Goal: Check status: Check status

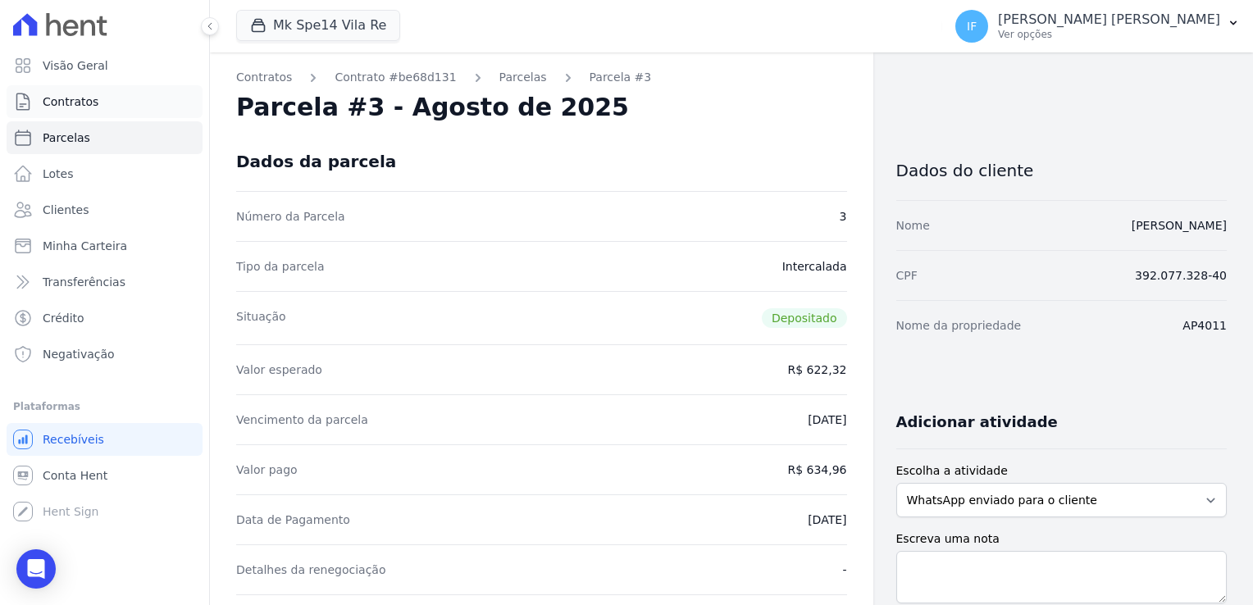
scroll to position [82, 0]
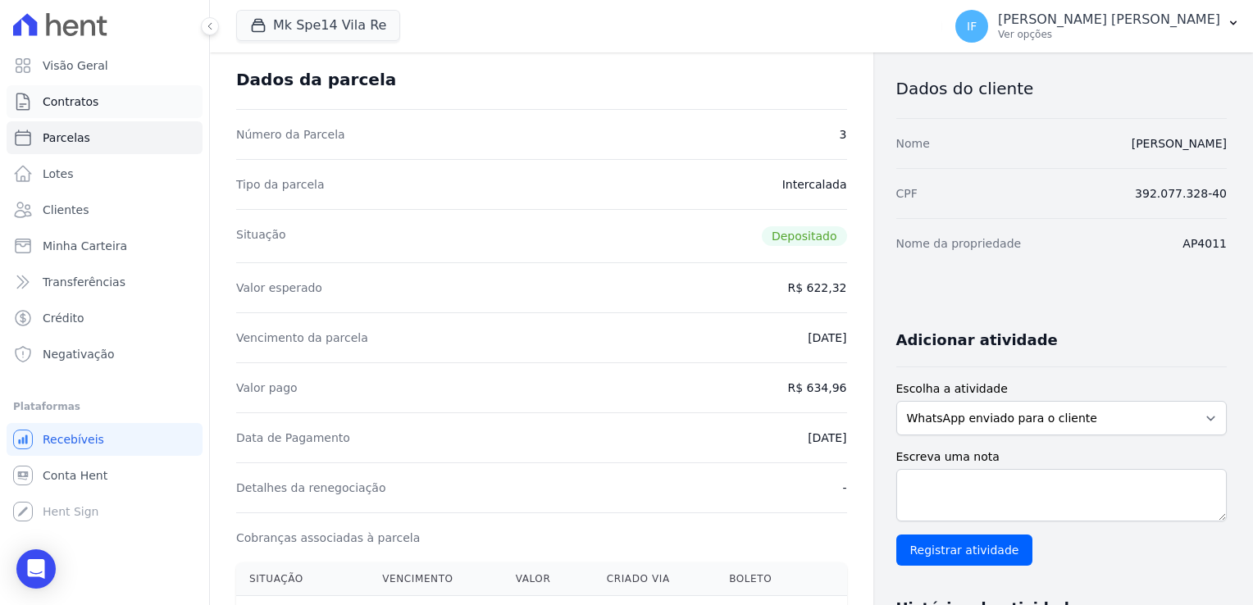
click at [72, 99] on span "Contratos" at bounding box center [71, 101] width 56 height 16
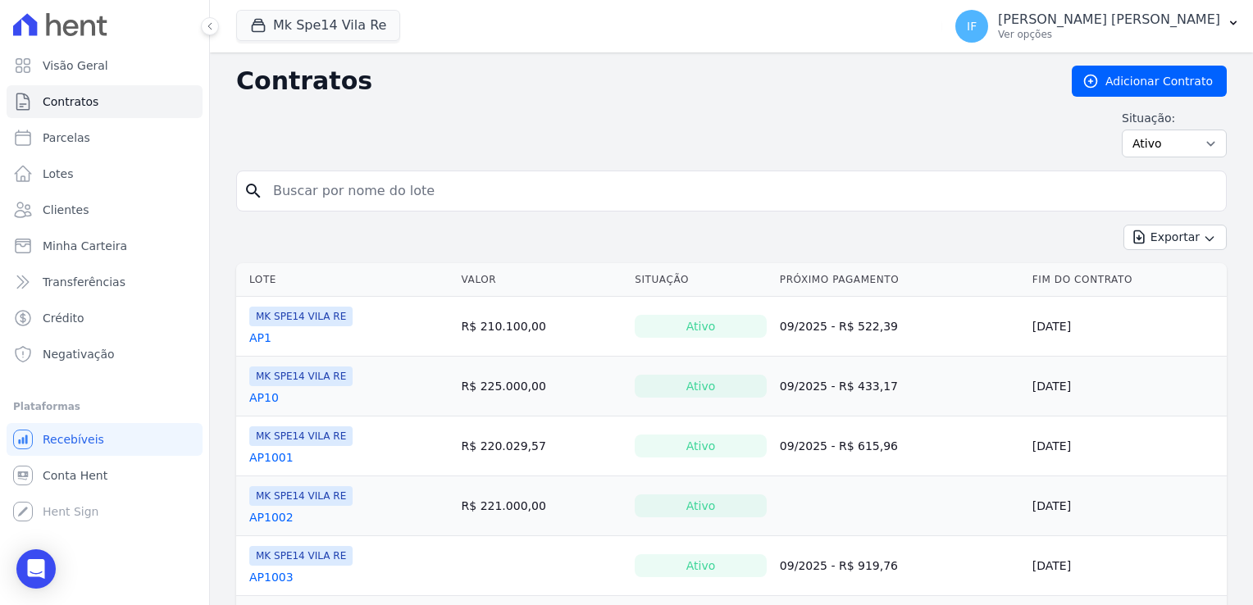
click at [400, 184] on input "search" at bounding box center [741, 191] width 956 height 33
type input "206"
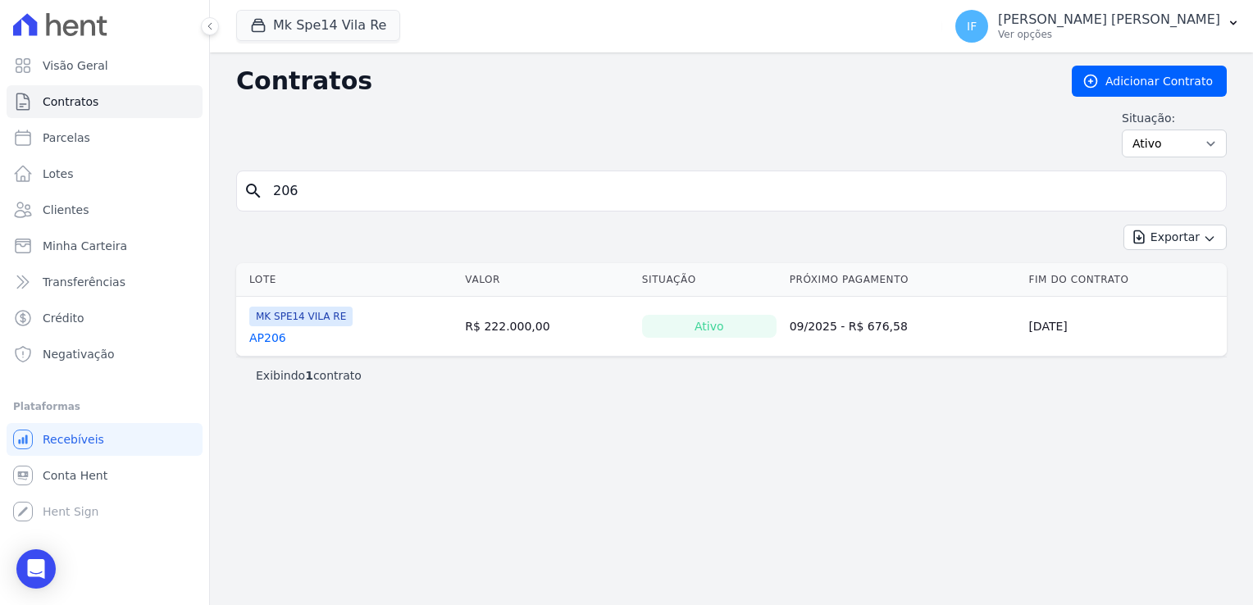
click at [259, 335] on link "AP206" at bounding box center [267, 338] width 37 height 16
click at [261, 336] on link "AP206" at bounding box center [267, 338] width 37 height 16
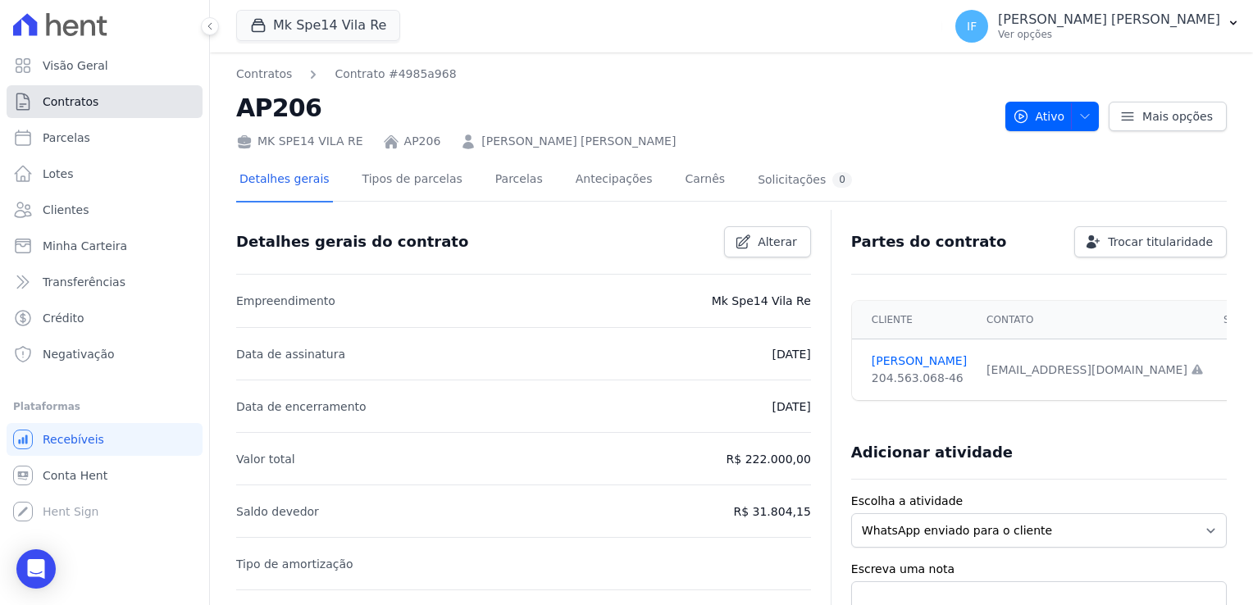
click at [88, 102] on span "Contratos" at bounding box center [71, 101] width 56 height 16
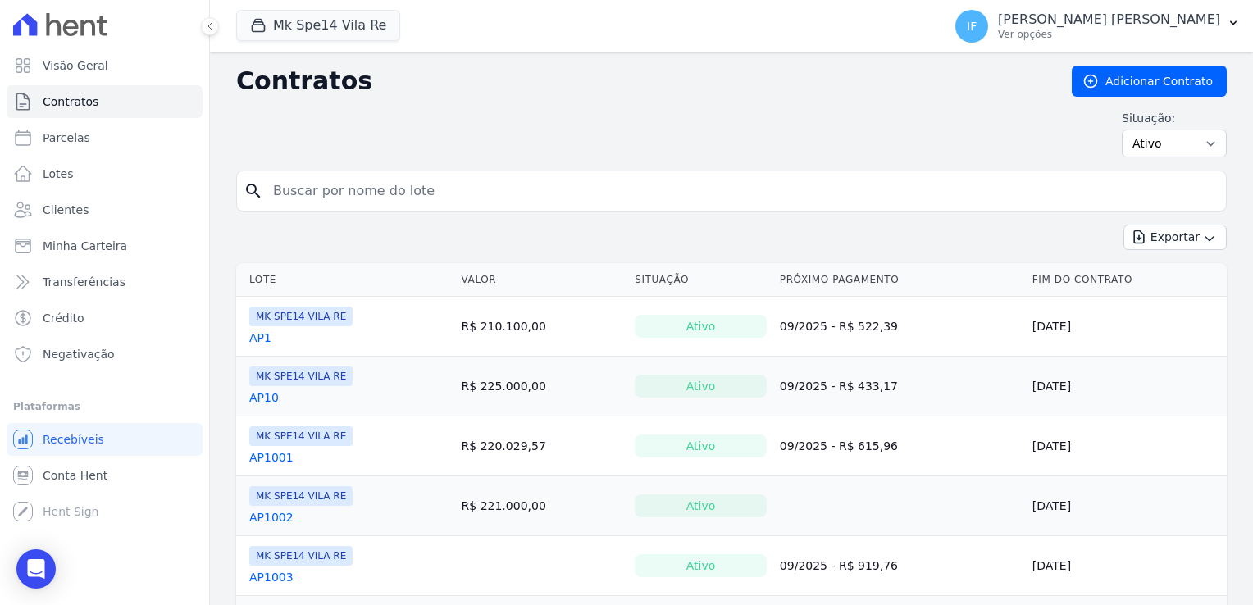
click at [299, 198] on input "search" at bounding box center [741, 191] width 956 height 33
type input "205"
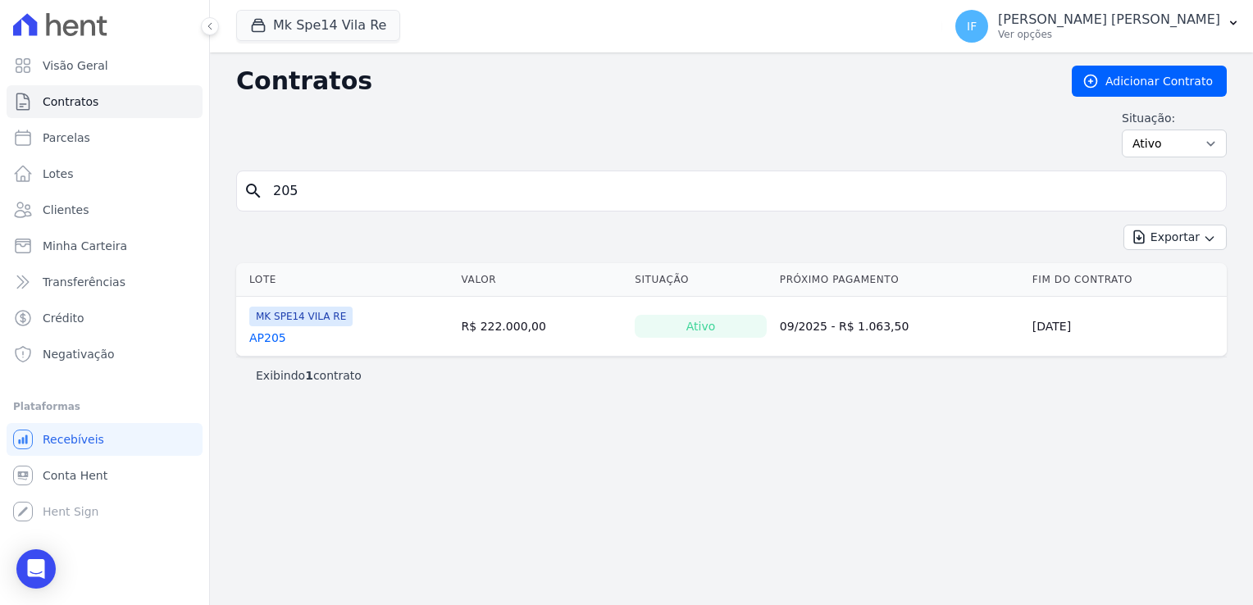
click at [260, 343] on td "MK SPE14 VILA RE AP205" at bounding box center [345, 326] width 219 height 59
click at [260, 341] on link "AP205" at bounding box center [267, 338] width 37 height 16
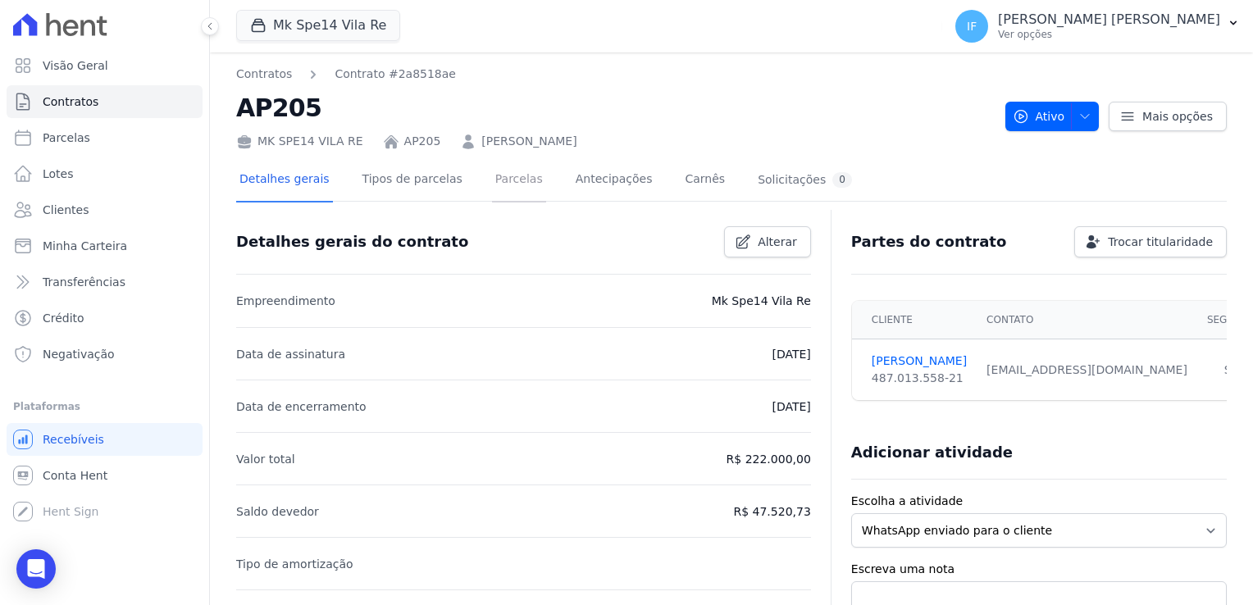
click at [493, 186] on link "Parcelas" at bounding box center [519, 180] width 54 height 43
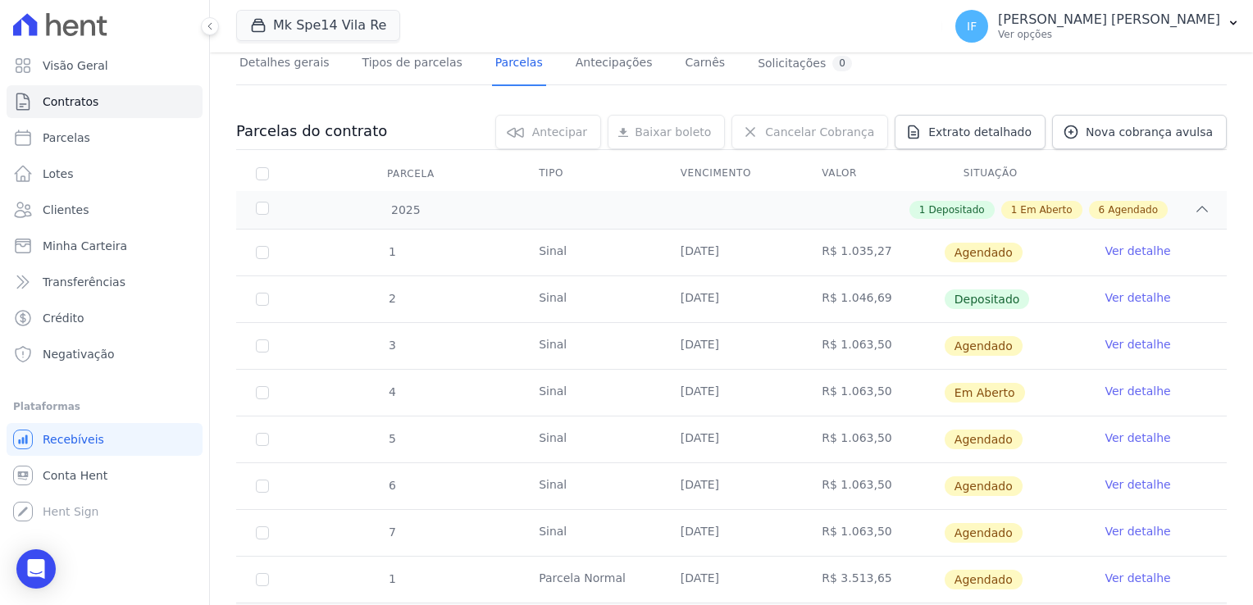
scroll to position [164, 0]
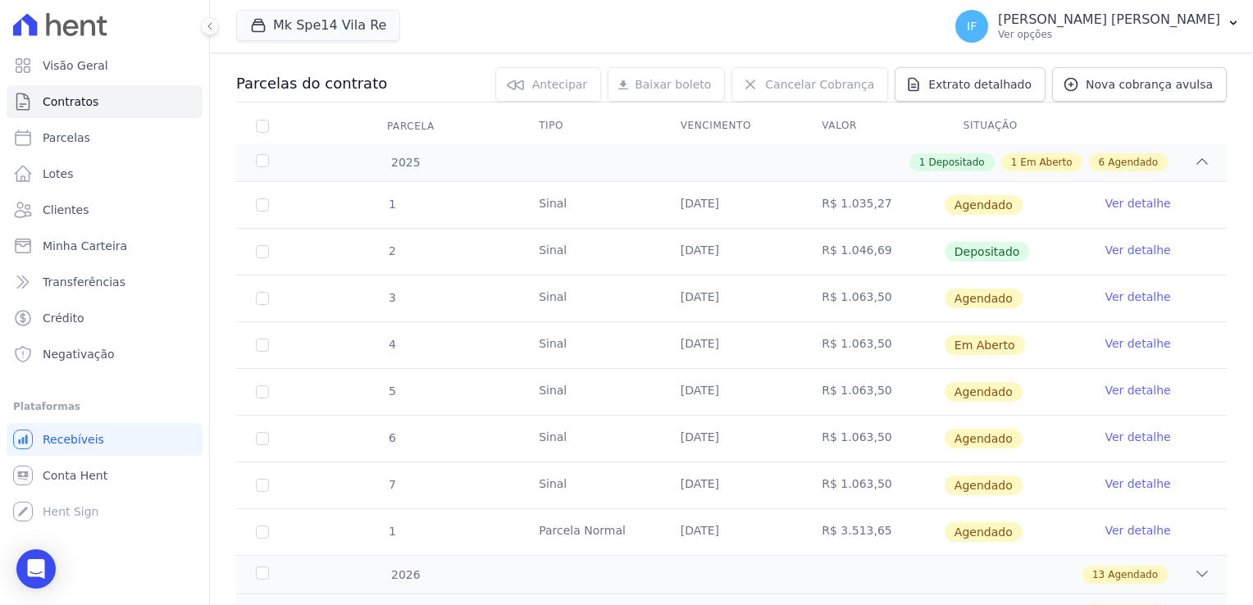
click at [1131, 248] on link "Ver detalhe" at bounding box center [1137, 250] width 66 height 16
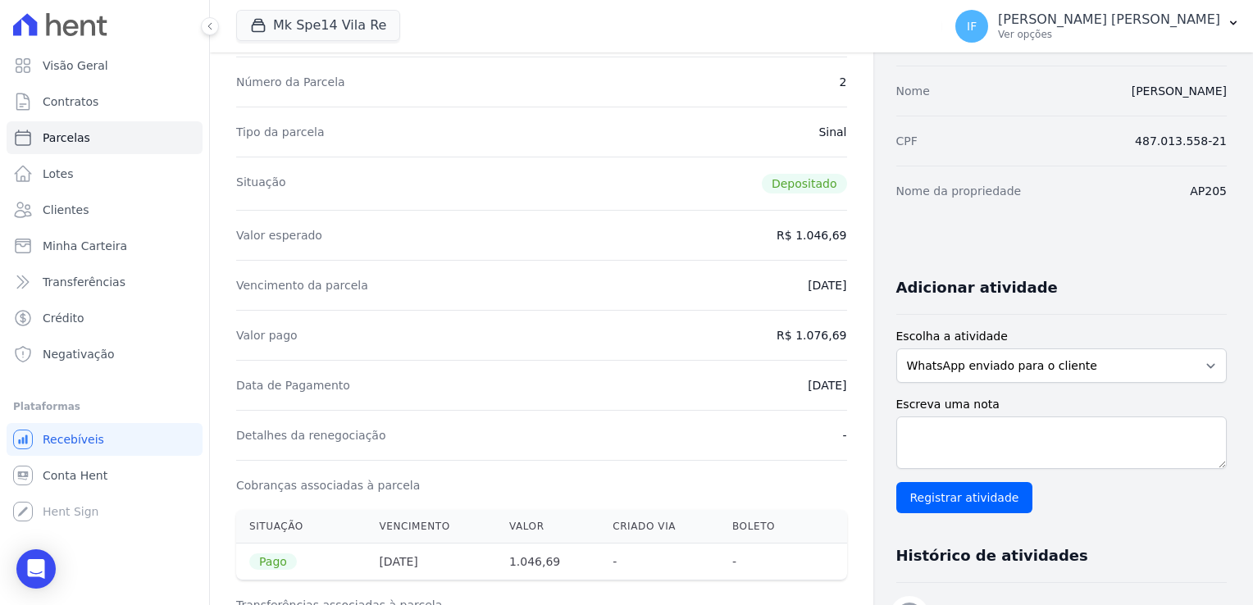
scroll to position [164, 0]
